Goal: Transaction & Acquisition: Purchase product/service

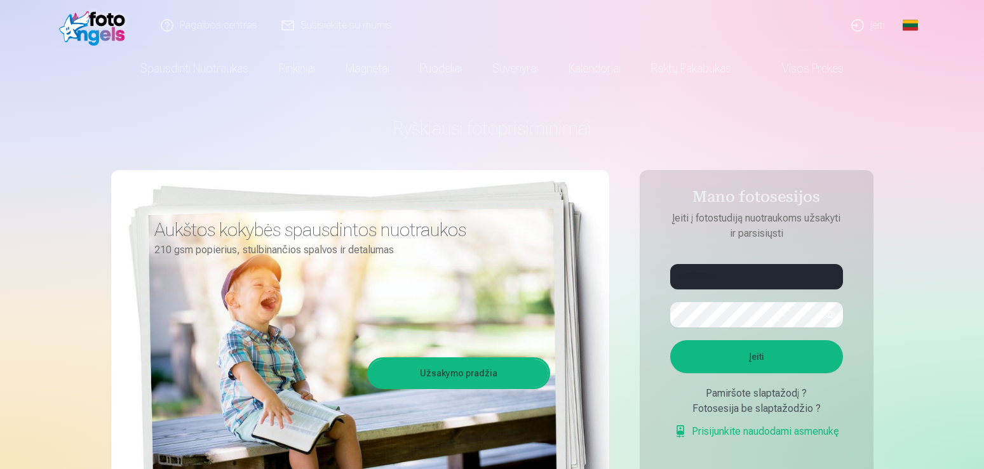
click at [701, 335] on form "**********" at bounding box center [756, 358] width 198 height 188
click at [832, 317] on button "button" at bounding box center [830, 315] width 24 height 24
click at [758, 370] on button "Įeiti" at bounding box center [756, 356] width 173 height 33
click at [717, 279] on input "**********" at bounding box center [756, 276] width 173 height 25
type input "**********"
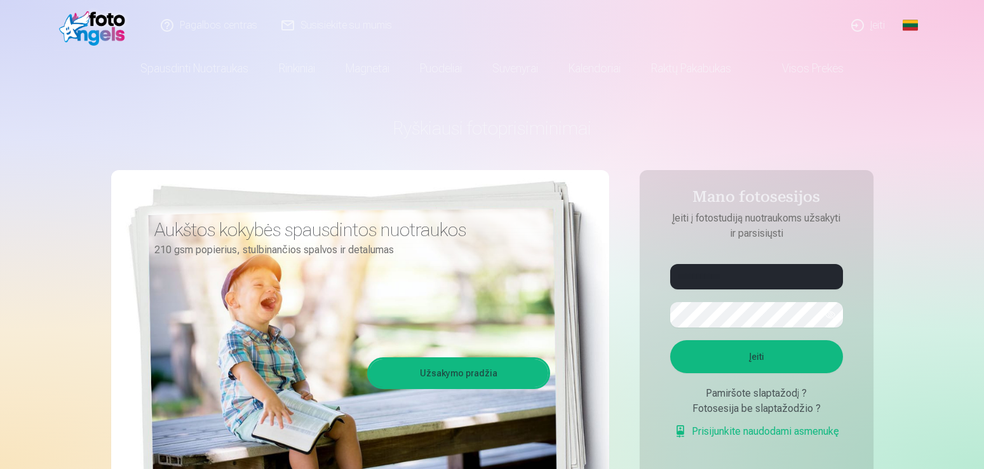
click at [725, 373] on button "Įeiti" at bounding box center [756, 356] width 173 height 33
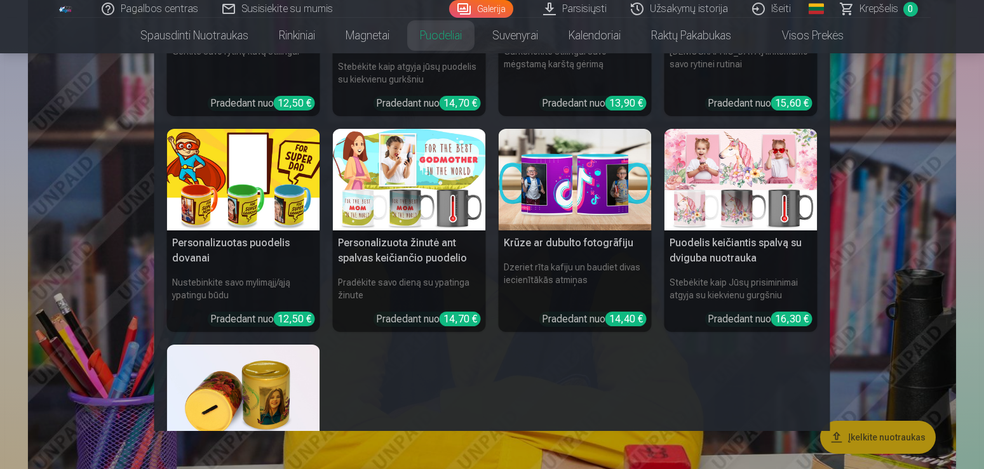
scroll to position [274, 0]
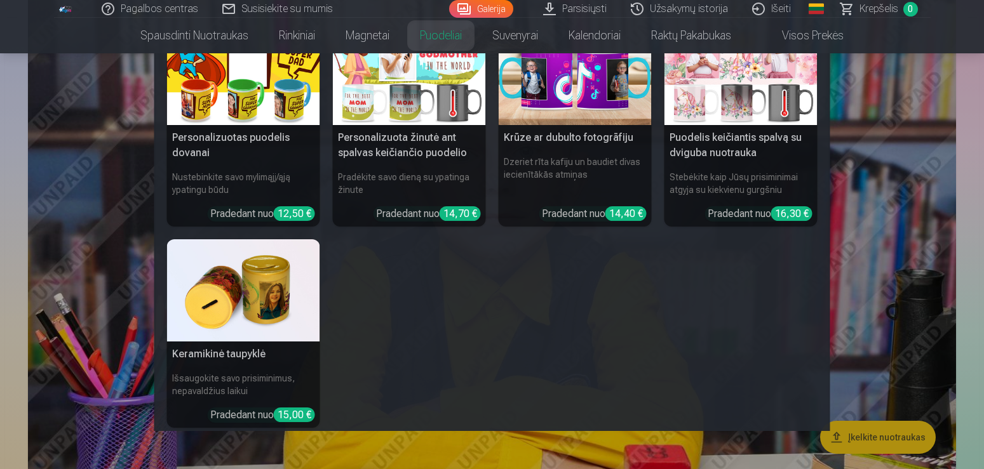
click at [281, 291] on img at bounding box center [243, 290] width 153 height 102
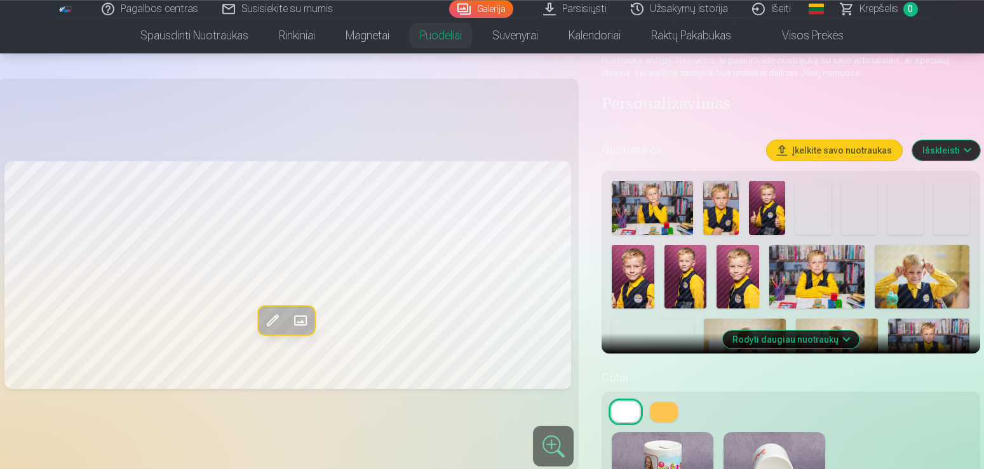
scroll to position [194, 0]
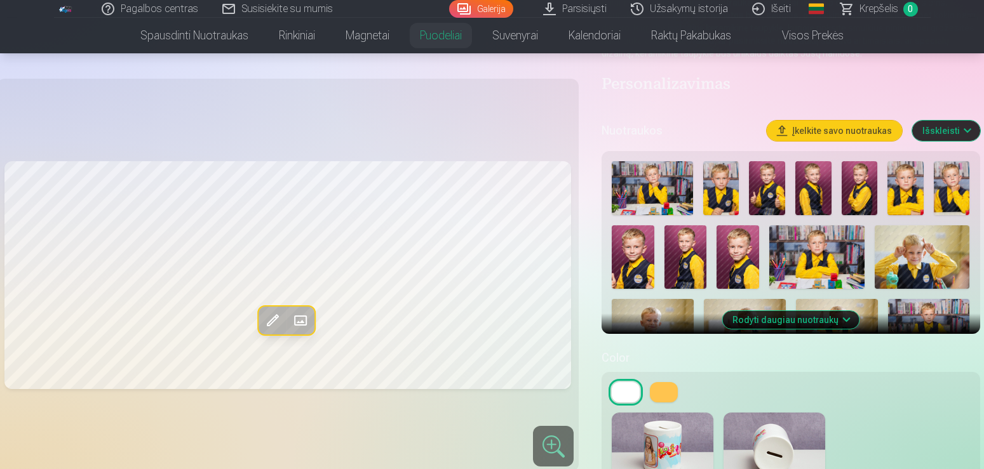
click at [793, 319] on button "Rodyti daugiau nuotraukų" at bounding box center [790, 320] width 137 height 18
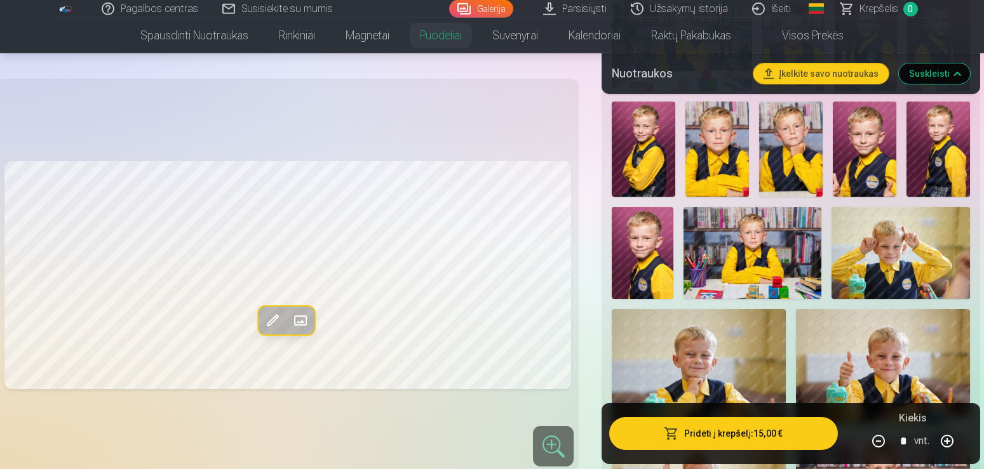
scroll to position [389, 0]
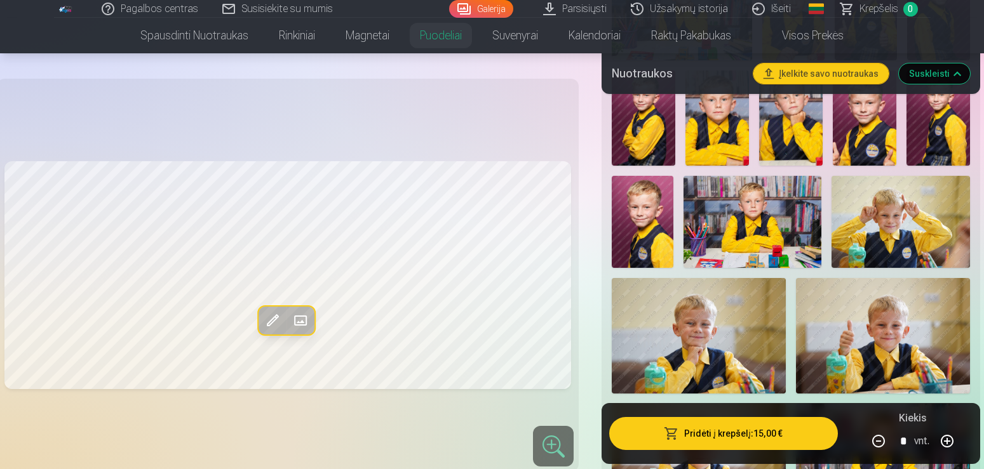
click at [701, 132] on img at bounding box center [717, 118] width 64 height 95
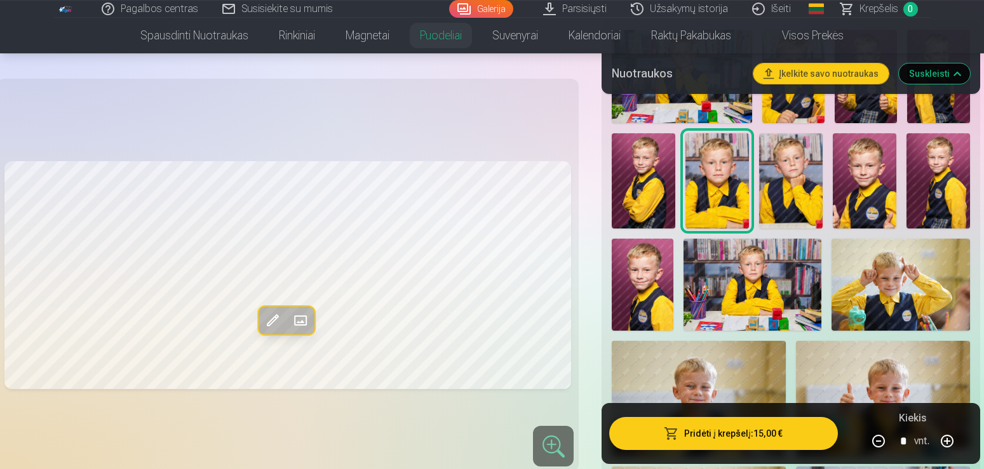
scroll to position [324, 0]
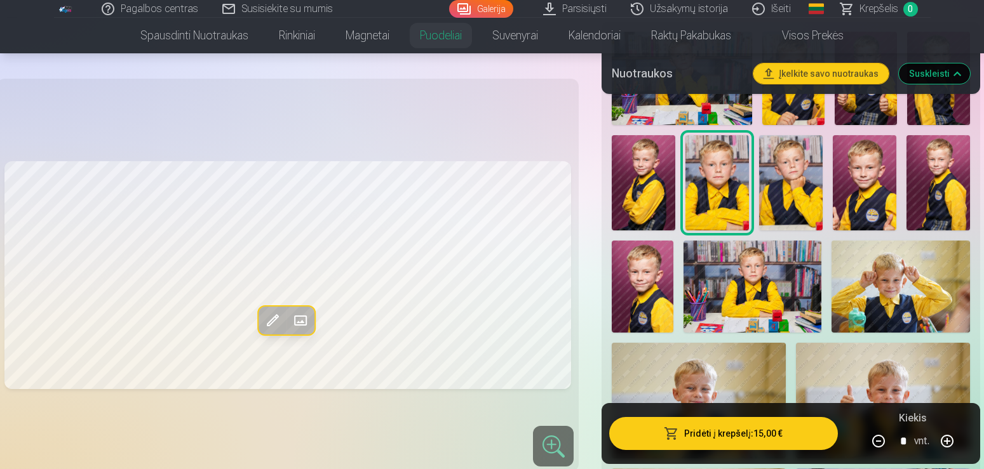
click at [790, 182] on img at bounding box center [791, 182] width 64 height 95
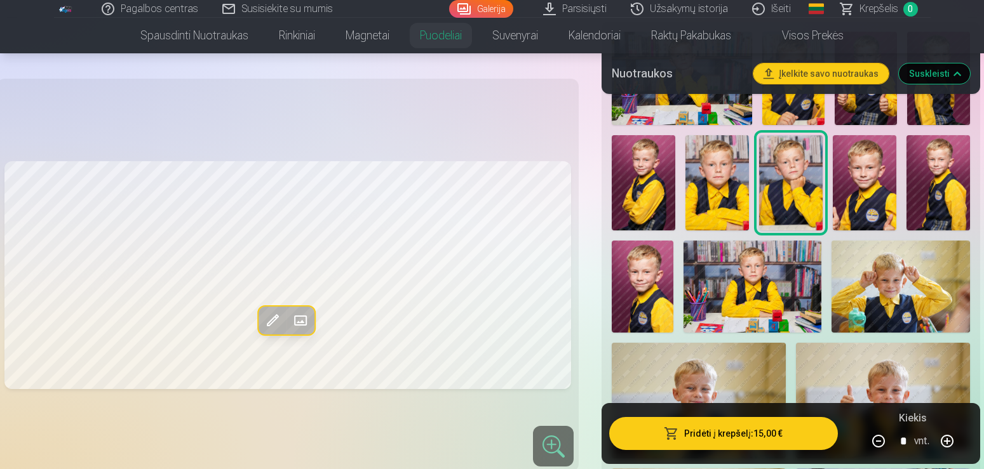
click at [292, 325] on span at bounding box center [300, 321] width 20 height 20
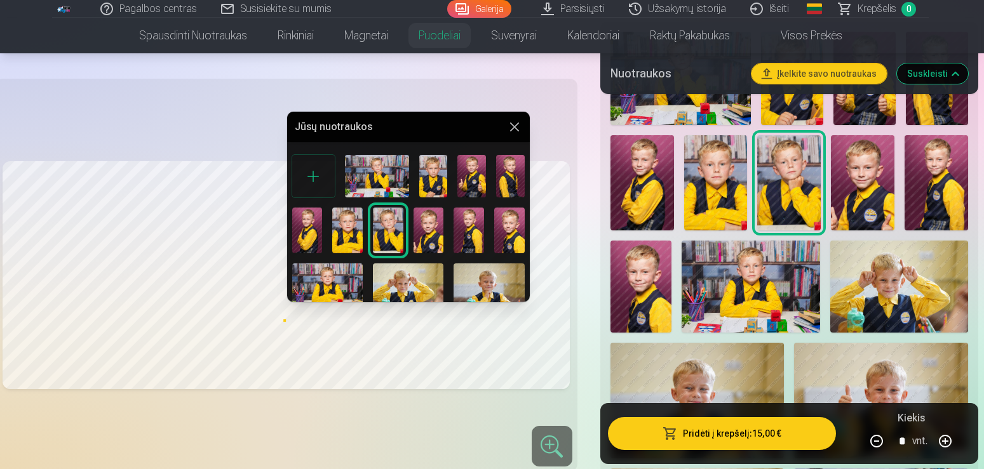
click at [515, 128] on button at bounding box center [514, 126] width 15 height 15
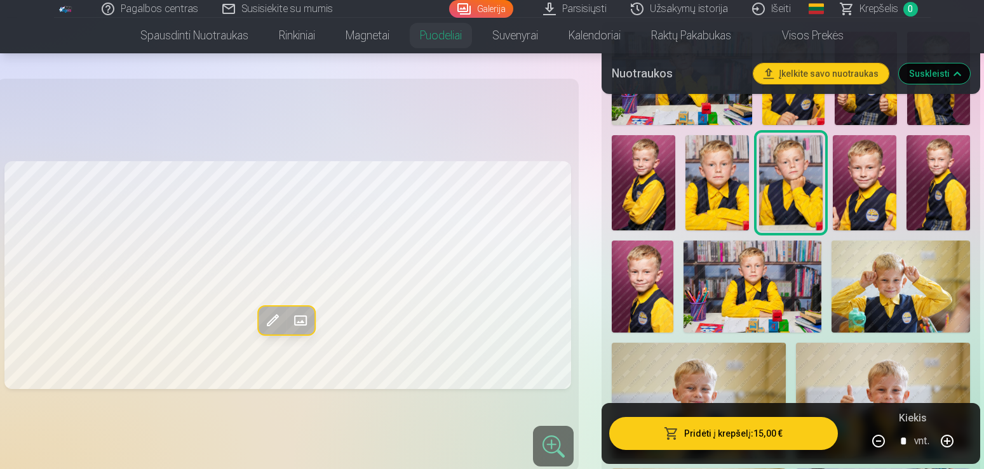
click at [267, 320] on span at bounding box center [272, 321] width 20 height 20
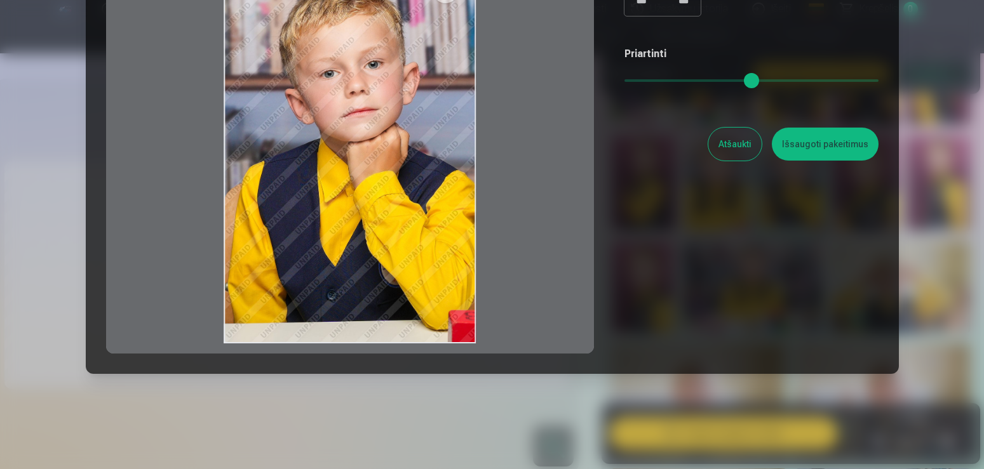
scroll to position [172, 0]
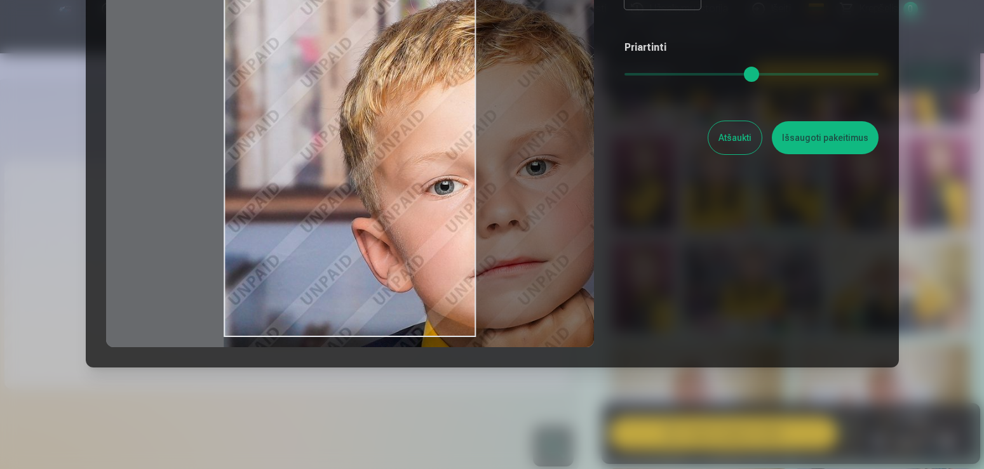
drag, startPoint x: 628, startPoint y: 73, endPoint x: 786, endPoint y: 63, distance: 157.9
click at [786, 73] on input "range" at bounding box center [751, 74] width 254 height 3
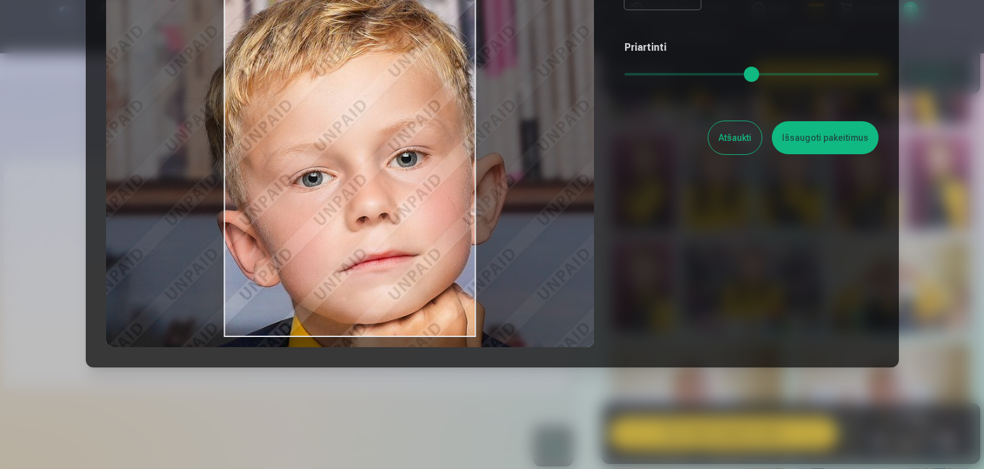
type input "****"
drag, startPoint x: 436, startPoint y: 160, endPoint x: 299, endPoint y: 150, distance: 138.2
click at [299, 150] on div at bounding box center [350, 148] width 488 height 399
click at [855, 148] on button "Išsaugoti pakeitimus" at bounding box center [825, 137] width 107 height 33
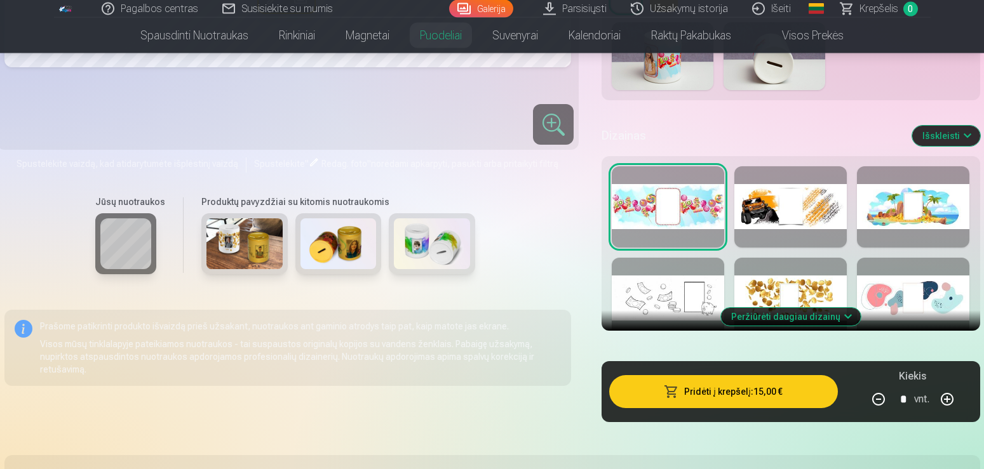
scroll to position [1101, 0]
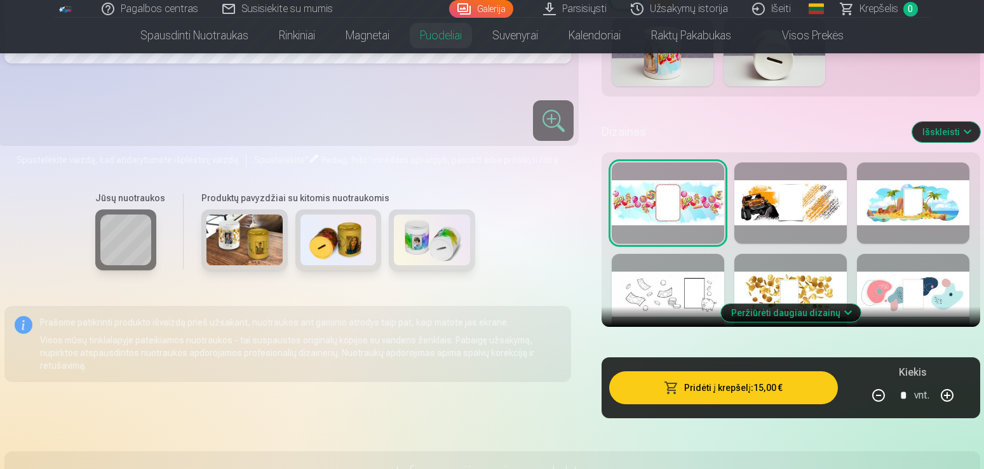
click at [820, 313] on button "Peržiūrėti daugiau dizainų" at bounding box center [791, 313] width 140 height 18
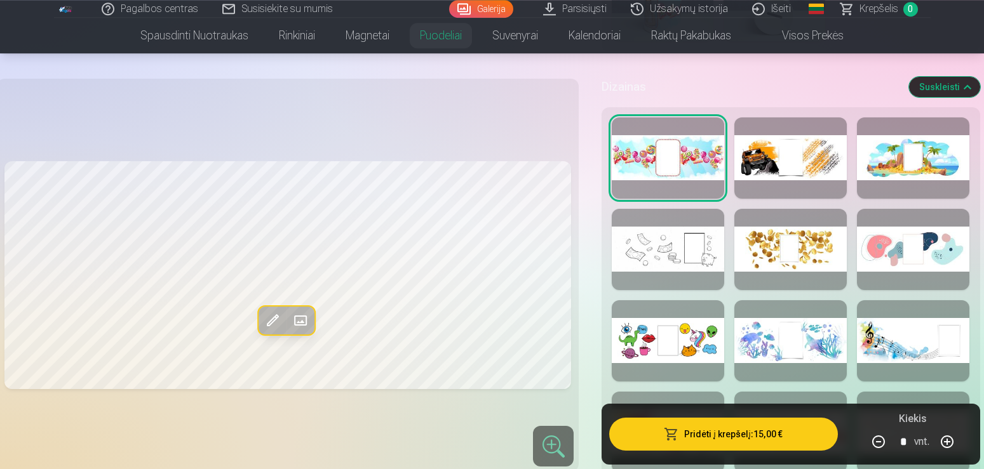
scroll to position [1166, 0]
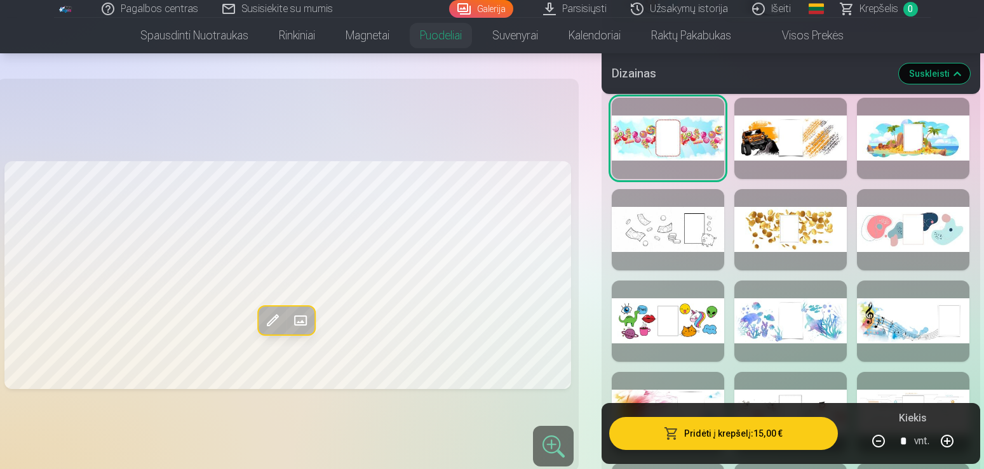
click at [827, 309] on div at bounding box center [790, 321] width 112 height 81
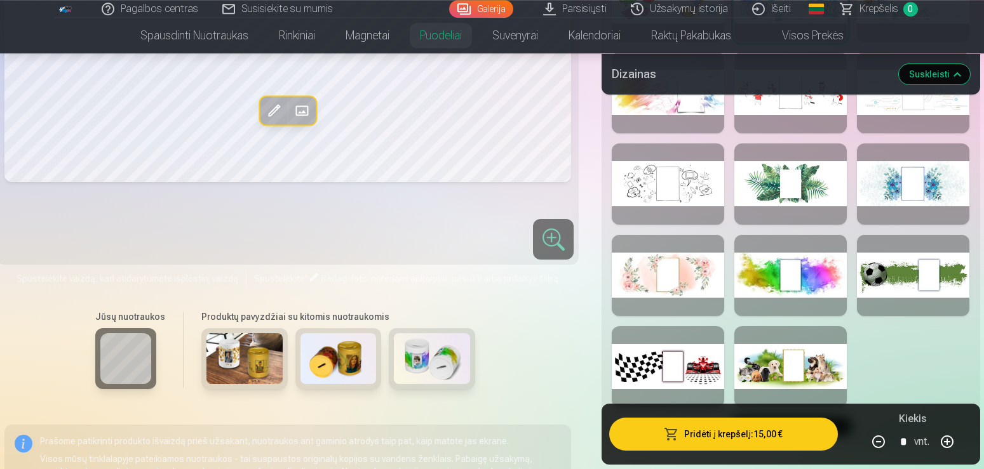
scroll to position [1490, 0]
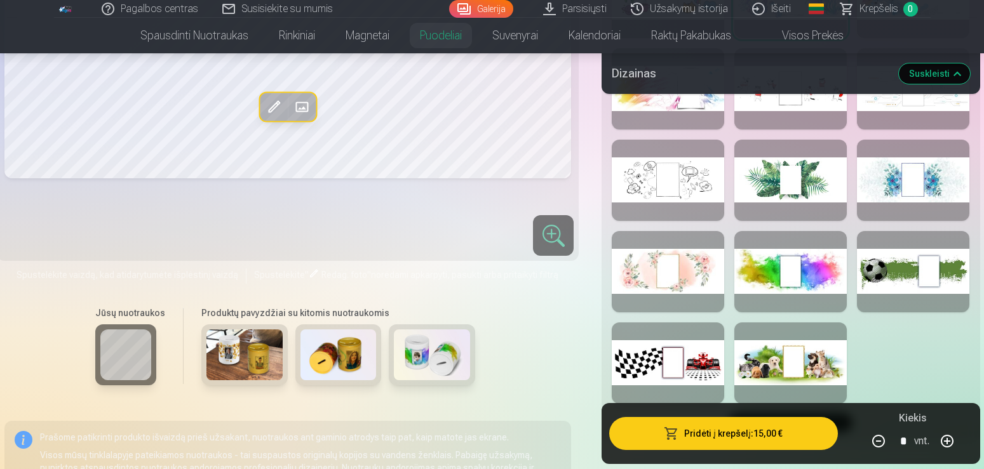
click at [936, 272] on div at bounding box center [913, 271] width 112 height 81
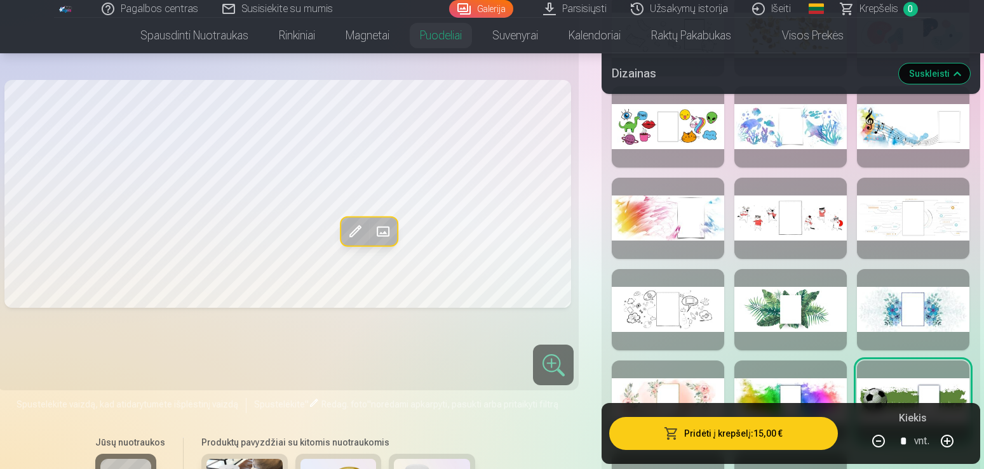
scroll to position [1296, 0]
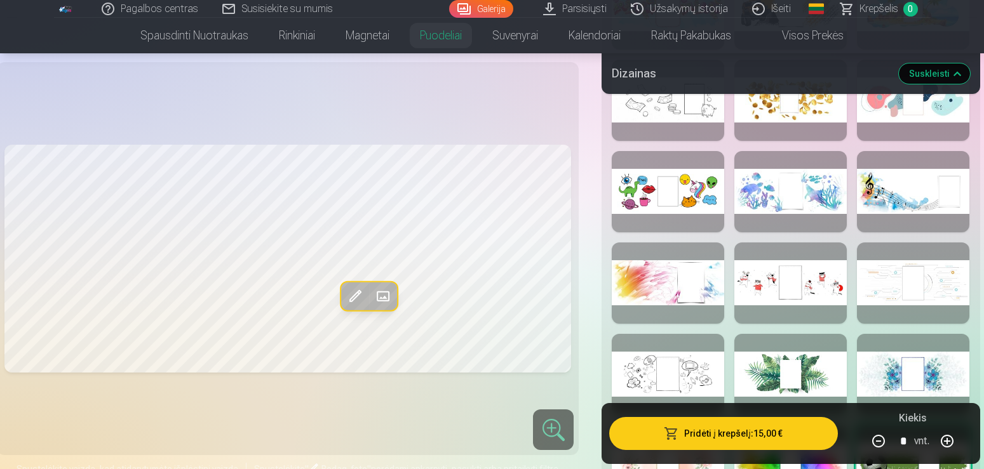
click at [362, 307] on span at bounding box center [355, 296] width 20 height 20
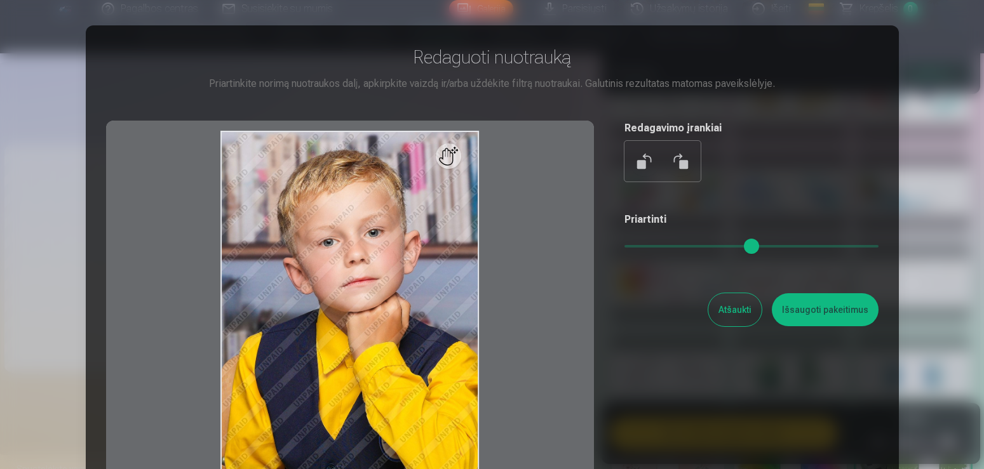
drag, startPoint x: 636, startPoint y: 243, endPoint x: 741, endPoint y: 245, distance: 105.5
click at [741, 245] on div "Priartinti" at bounding box center [751, 237] width 254 height 51
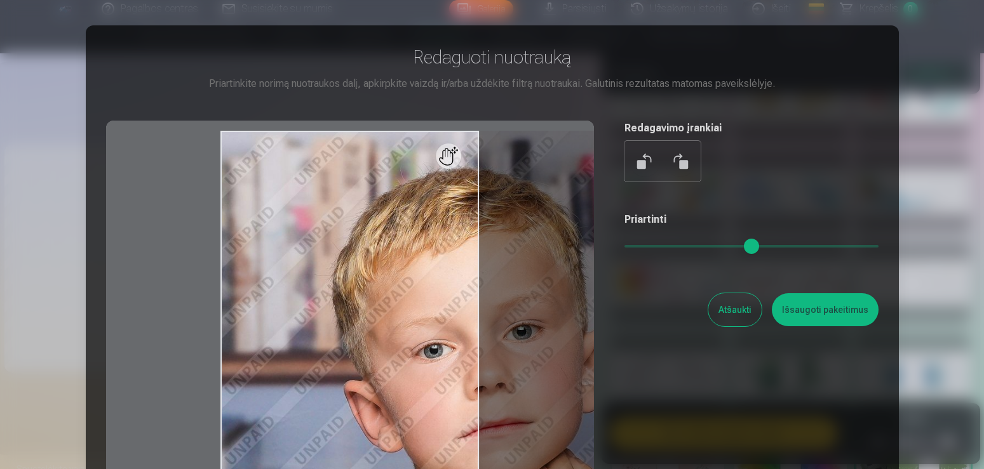
drag, startPoint x: 632, startPoint y: 248, endPoint x: 732, endPoint y: 245, distance: 100.4
click at [732, 245] on input "range" at bounding box center [751, 246] width 254 height 3
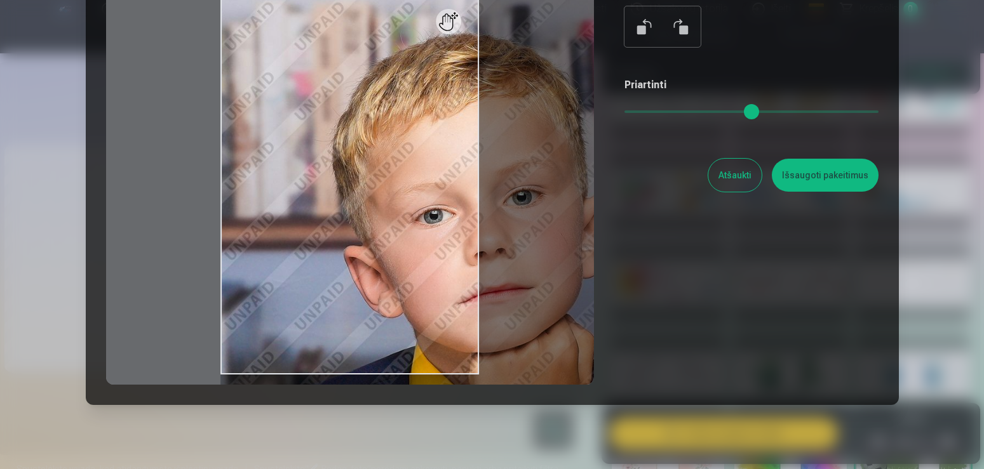
scroll to position [160, 0]
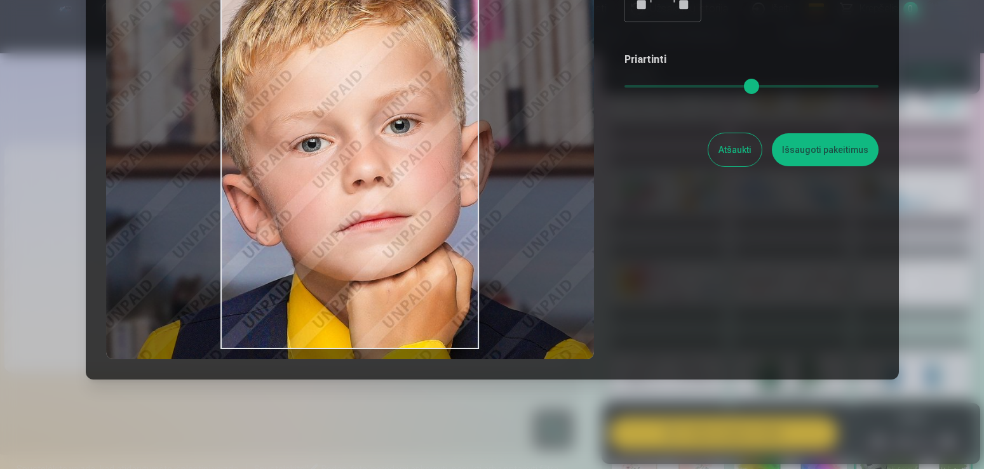
drag, startPoint x: 407, startPoint y: 242, endPoint x: 291, endPoint y: 199, distance: 124.0
click at [291, 199] on div at bounding box center [350, 160] width 488 height 399
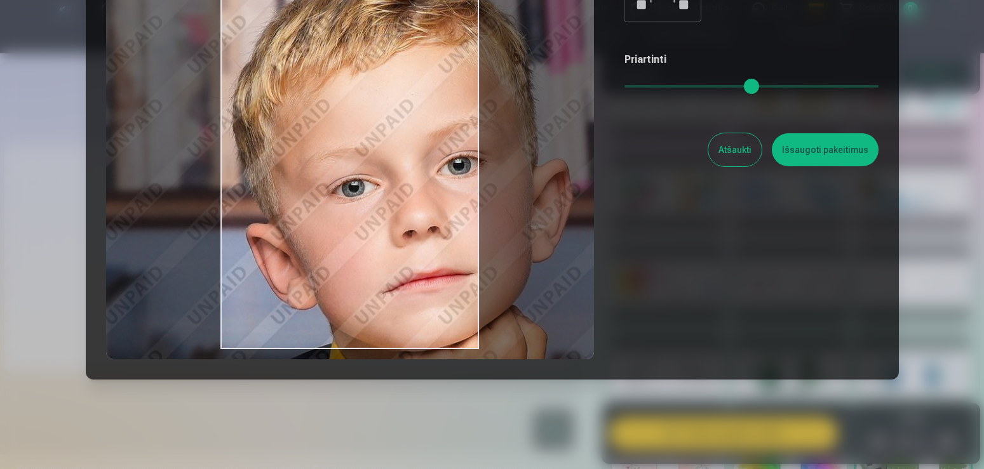
drag, startPoint x: 735, startPoint y: 84, endPoint x: 774, endPoint y: 88, distance: 38.9
type input "****"
click at [774, 88] on input "range" at bounding box center [751, 86] width 254 height 3
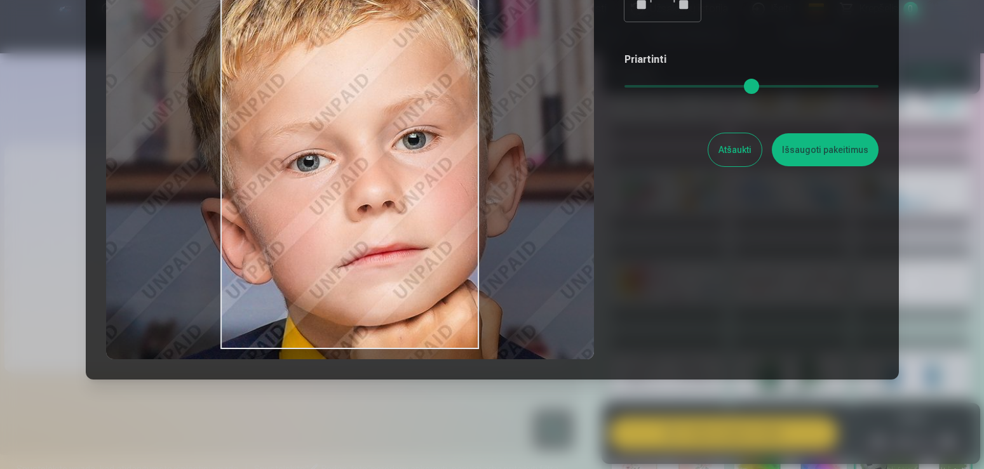
drag, startPoint x: 370, startPoint y: 182, endPoint x: 334, endPoint y: 172, distance: 37.0
click at [334, 172] on div at bounding box center [350, 160] width 488 height 399
click at [828, 151] on button "Išsaugoti pakeitimus" at bounding box center [825, 149] width 107 height 33
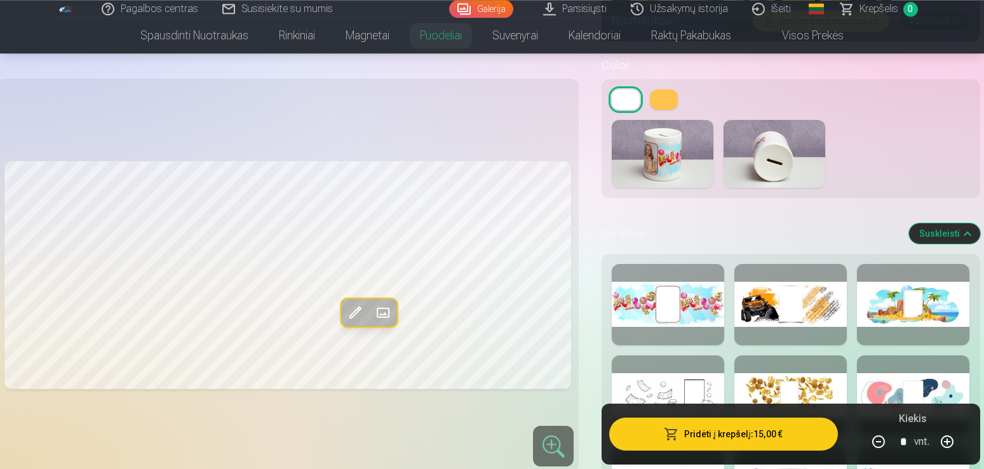
scroll to position [907, 0]
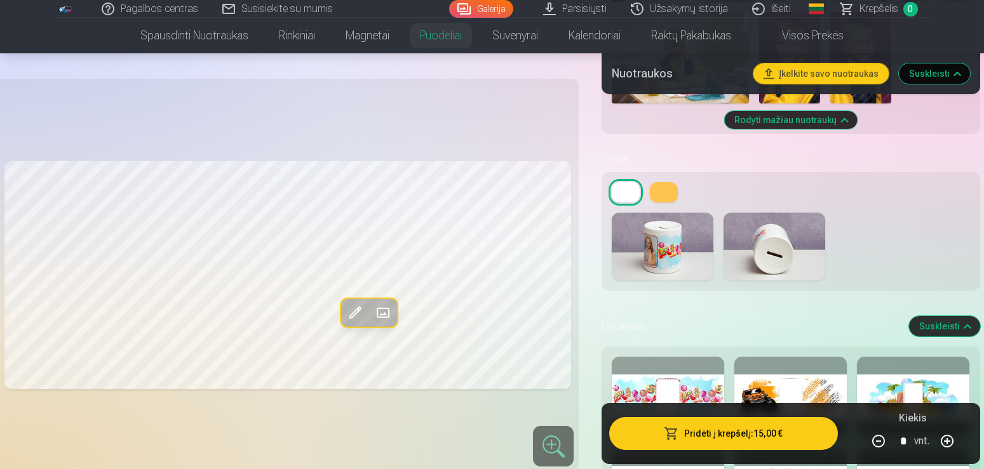
click at [718, 434] on button "Pridėti į krepšelį : 15,00 €" at bounding box center [723, 433] width 228 height 33
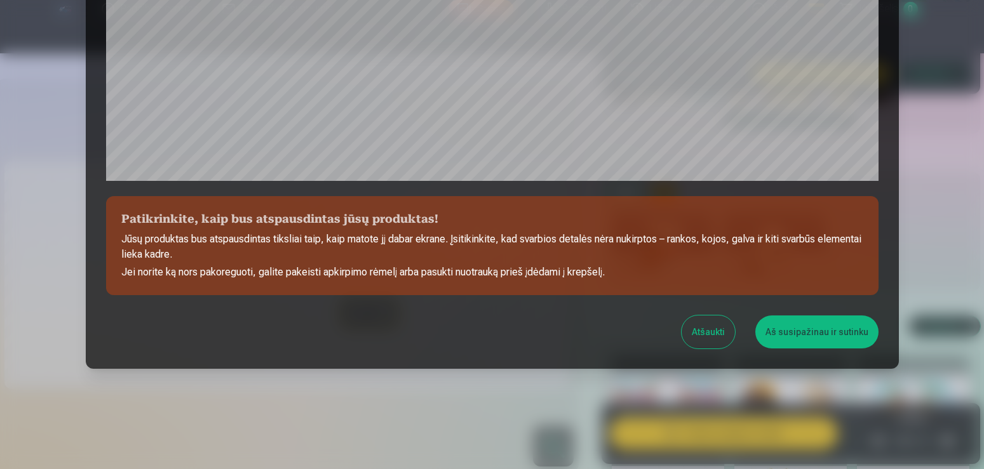
scroll to position [445, 0]
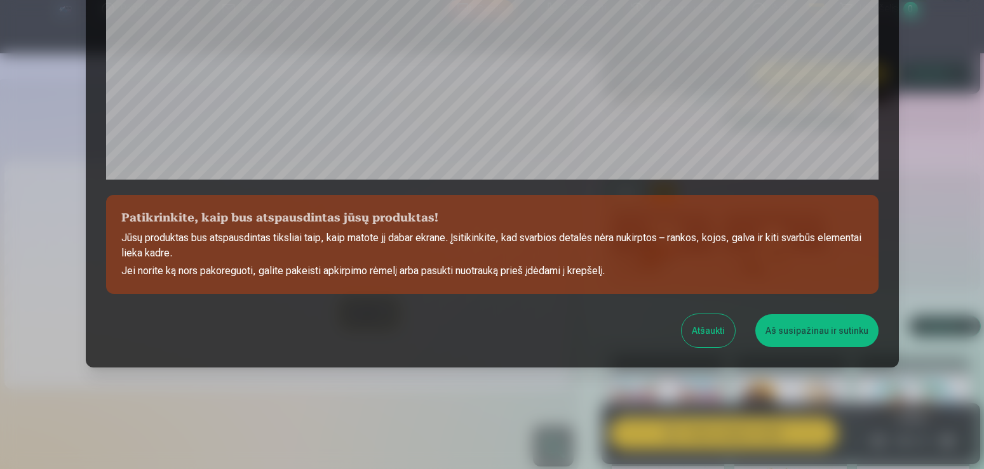
click at [792, 333] on button "Aš susipažinau ir sutinku" at bounding box center [816, 330] width 123 height 33
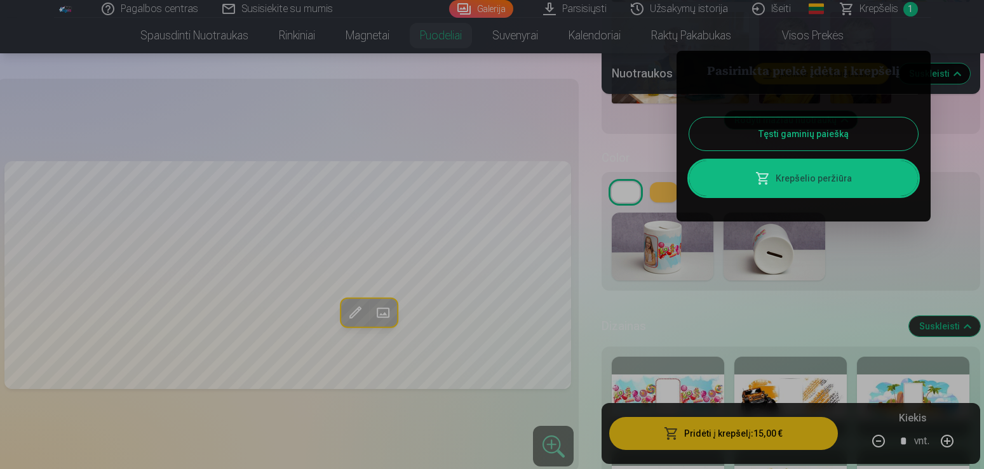
click at [861, 15] on div at bounding box center [492, 234] width 984 height 469
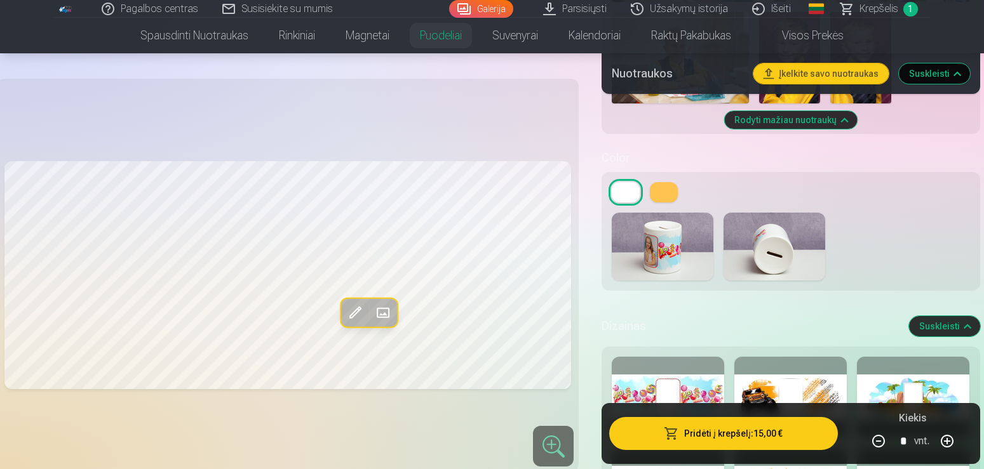
click at [861, 13] on span "Krepšelis" at bounding box center [878, 8] width 39 height 15
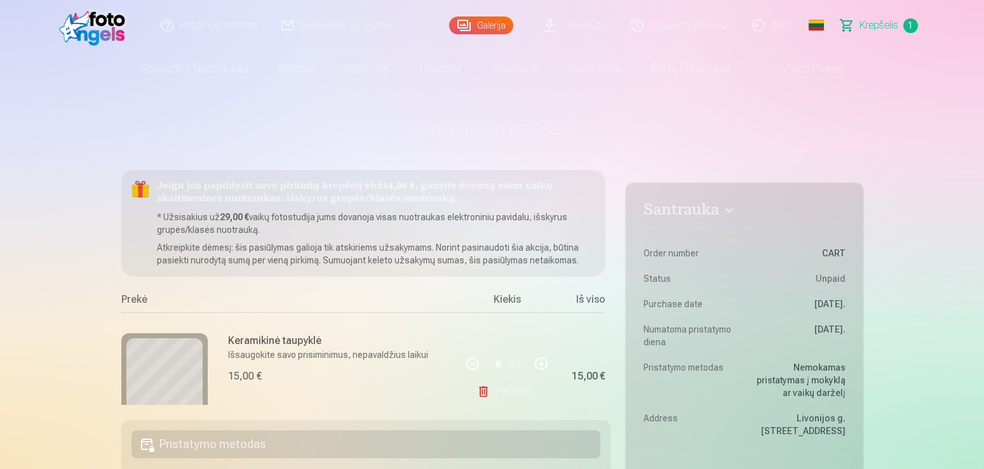
click at [521, 387] on link "Pašalinti" at bounding box center [507, 391] width 60 height 25
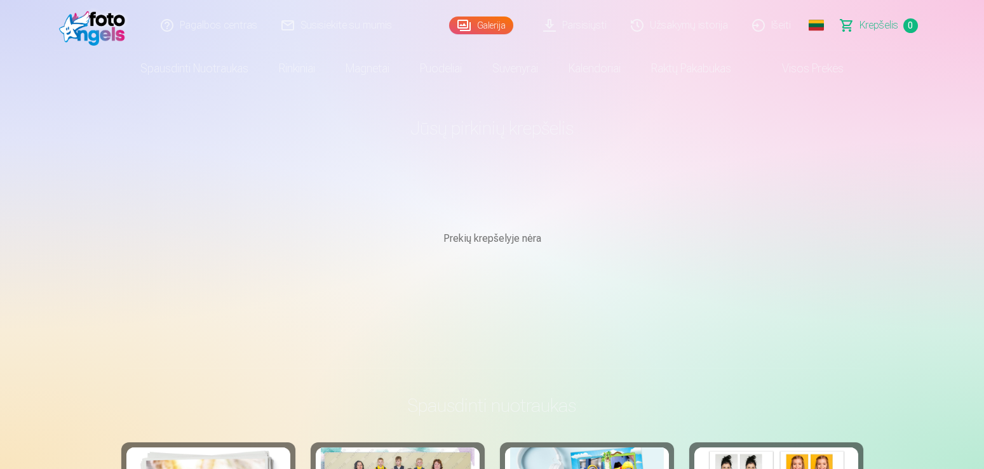
click at [490, 16] on div "Galerija" at bounding box center [484, 25] width 70 height 51
click at [486, 25] on link "Galerija" at bounding box center [481, 26] width 64 height 18
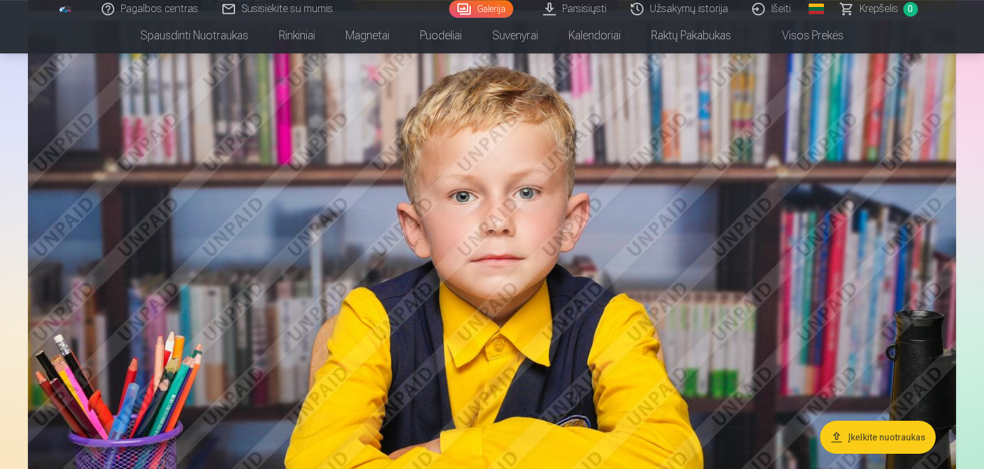
scroll to position [2851, 0]
